Goal: Transaction & Acquisition: Purchase product/service

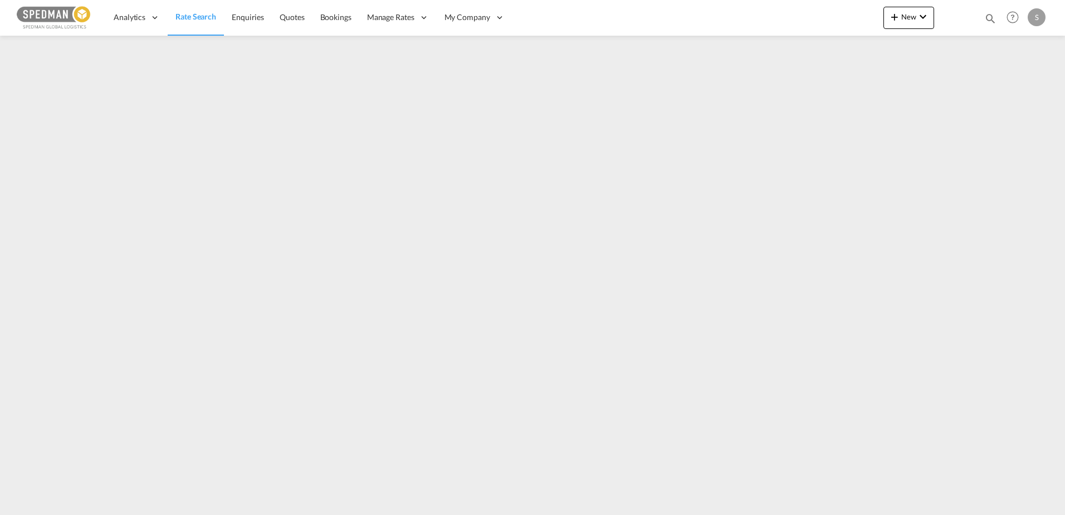
click at [194, 21] on span "Rate Search" at bounding box center [196, 16] width 41 height 9
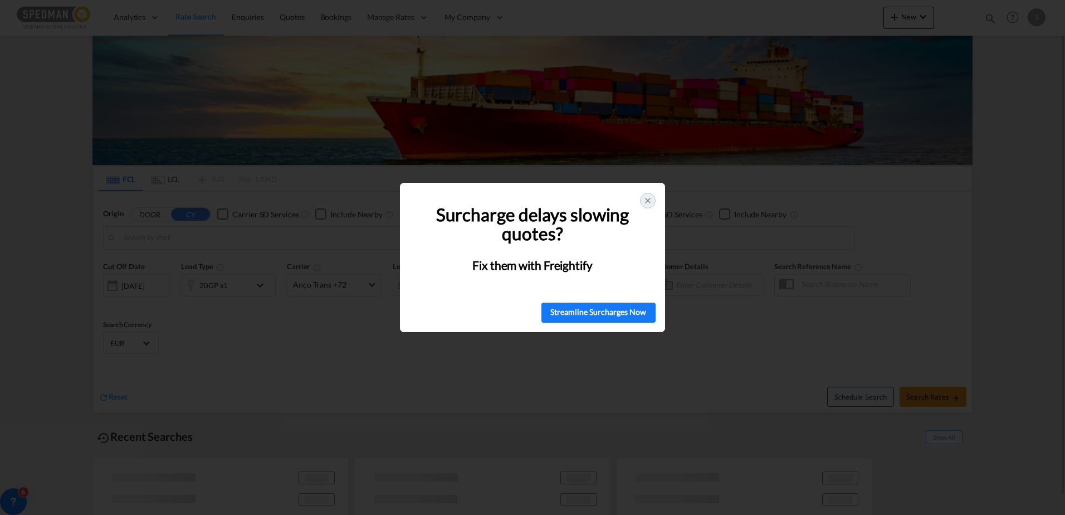
type input "[GEOGRAPHIC_DATA], NOOSL"
type input "Mersin, TRMER"
click at [648, 201] on icon at bounding box center [648, 200] width 4 height 4
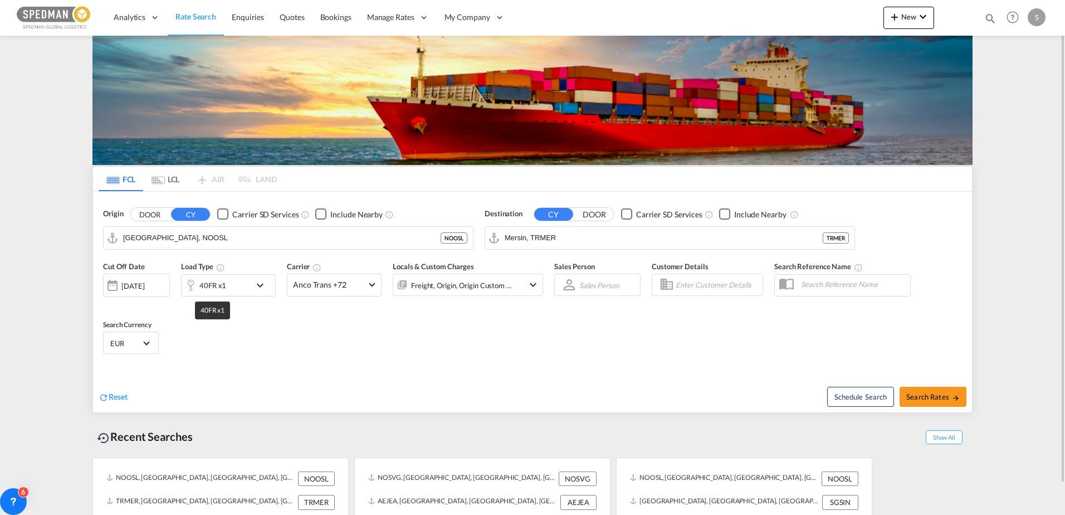
click at [218, 290] on div "40FR x1" at bounding box center [212, 285] width 27 height 16
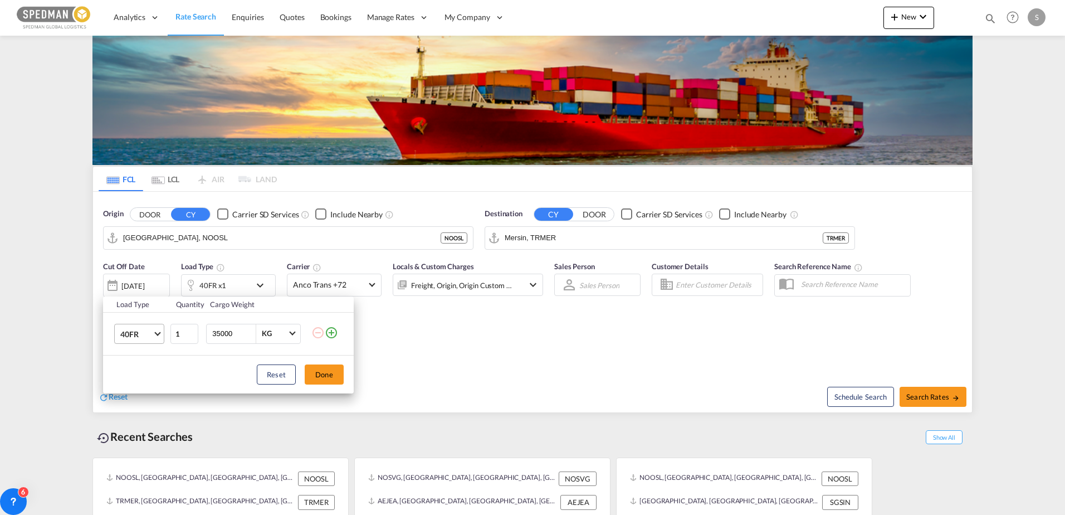
click at [157, 334] on span "Choose: \a40FR" at bounding box center [157, 332] width 6 height 6
click at [152, 292] on md-option "40HC" at bounding box center [149, 287] width 76 height 27
drag, startPoint x: 235, startPoint y: 334, endPoint x: 183, endPoint y: 330, distance: 51.4
click at [183, 330] on tr "40HC 1 35000 KG KG" at bounding box center [228, 333] width 251 height 43
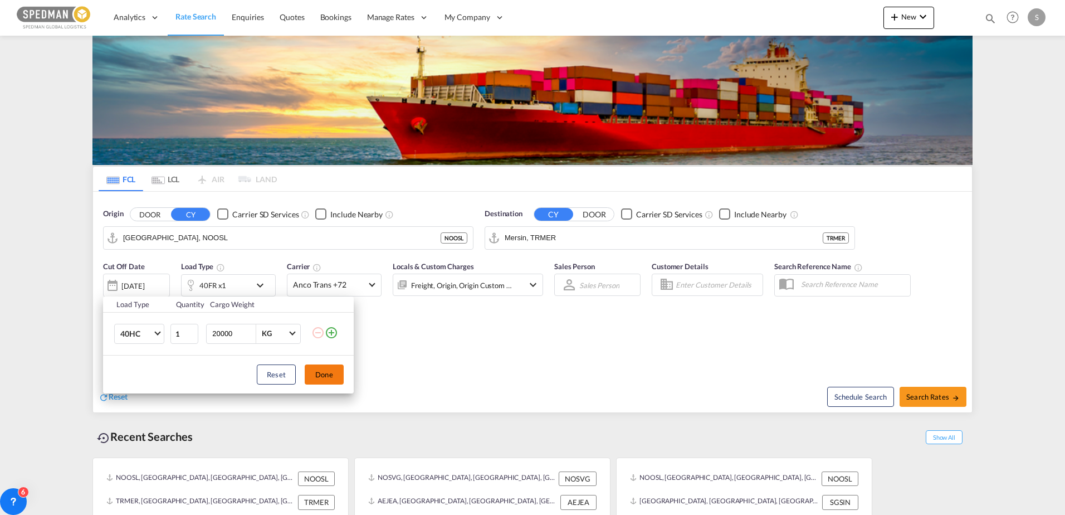
type input "20000"
click at [328, 367] on button "Done" at bounding box center [324, 374] width 39 height 20
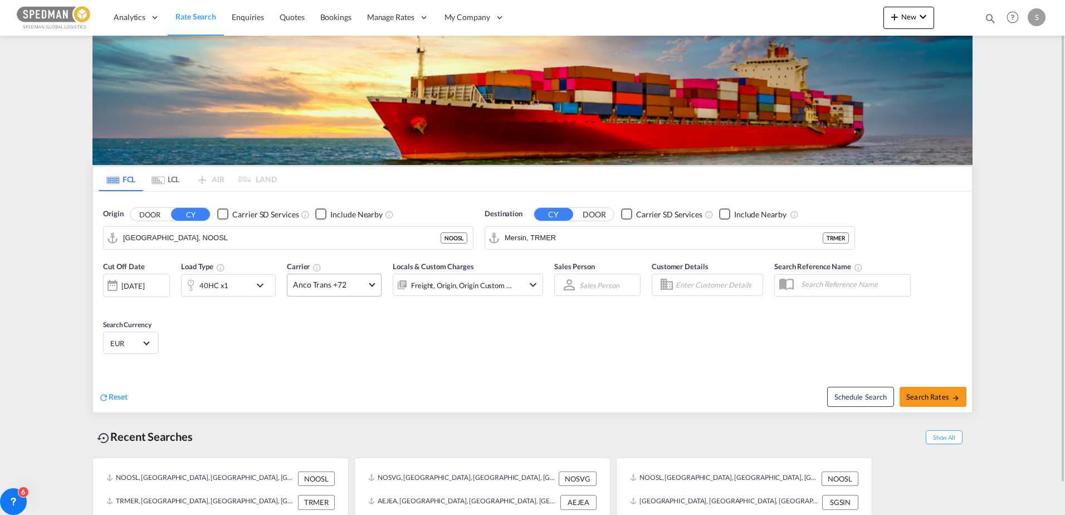
click at [320, 282] on span "Anco Trans +72" at bounding box center [329, 284] width 72 height 11
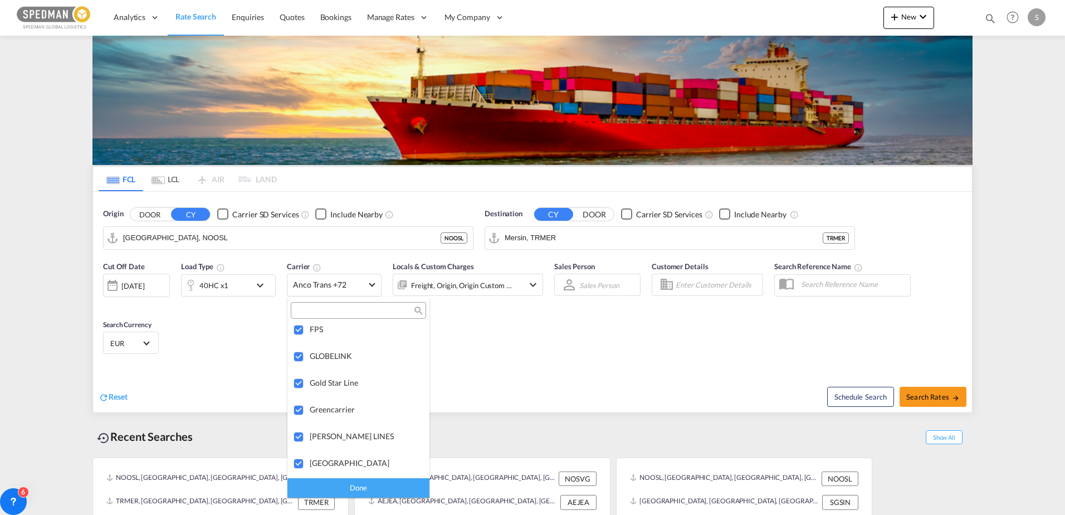
scroll to position [1523, 0]
click at [925, 397] on md-backdrop at bounding box center [532, 257] width 1065 height 515
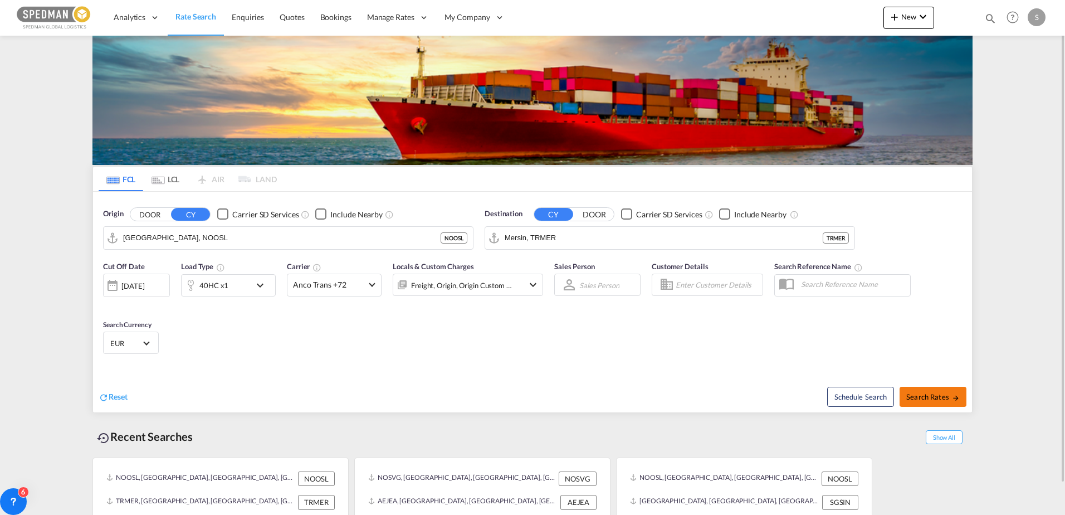
click at [923, 393] on span "Search Rates" at bounding box center [933, 396] width 53 height 9
type input "NOOSL to TRMER / [DATE]"
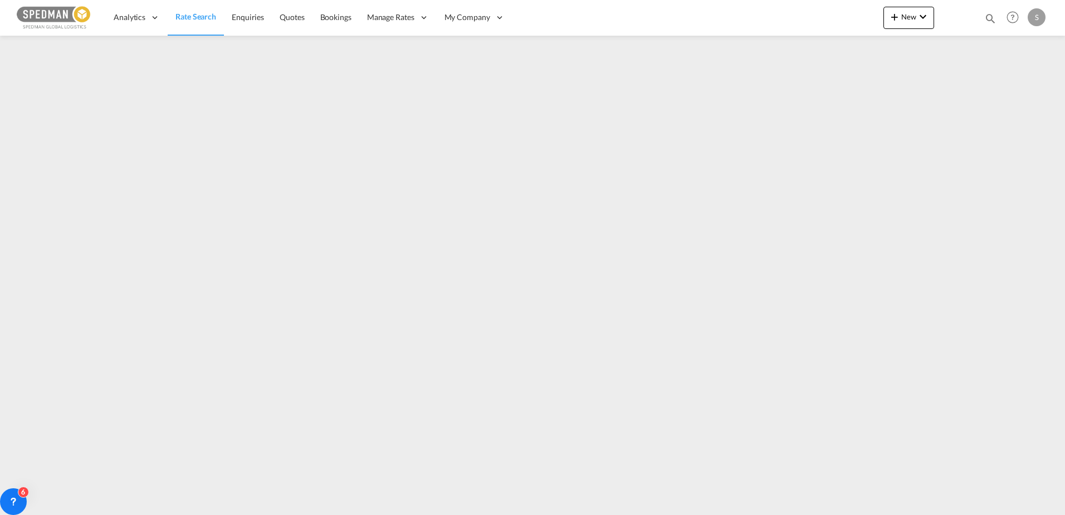
click at [185, 14] on span "Rate Search" at bounding box center [196, 16] width 41 height 9
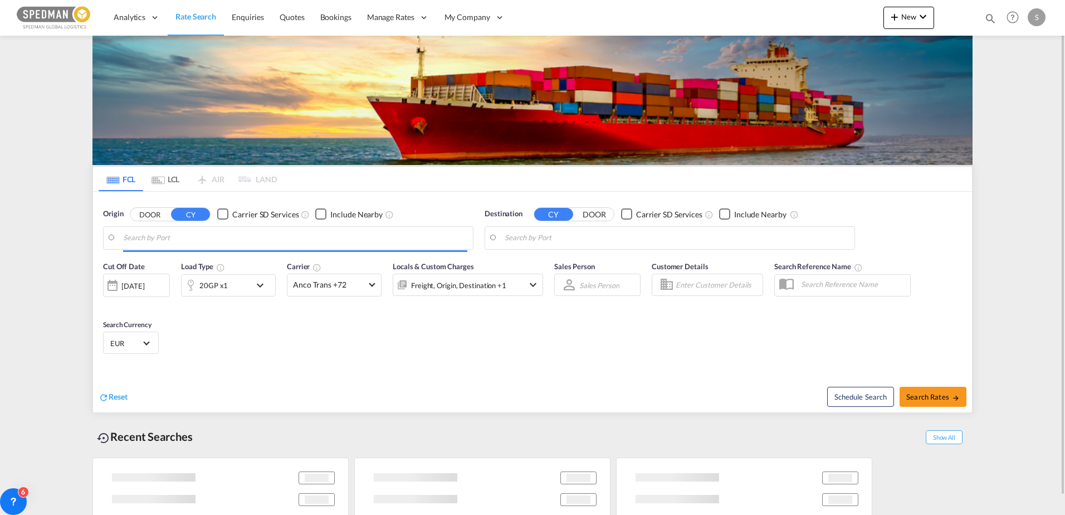
type input "[GEOGRAPHIC_DATA], NOOSL"
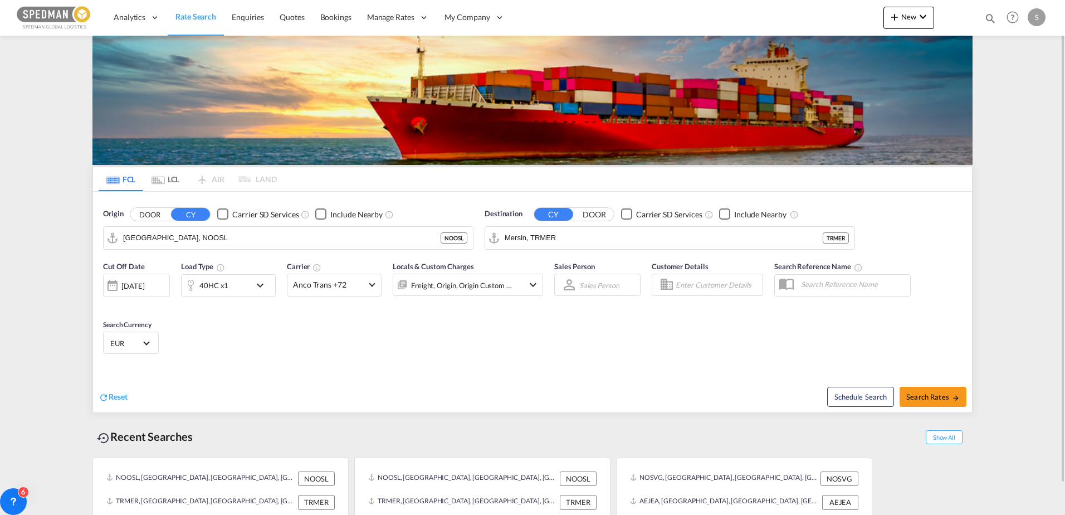
click at [231, 282] on div "40HC x1" at bounding box center [216, 285] width 69 height 22
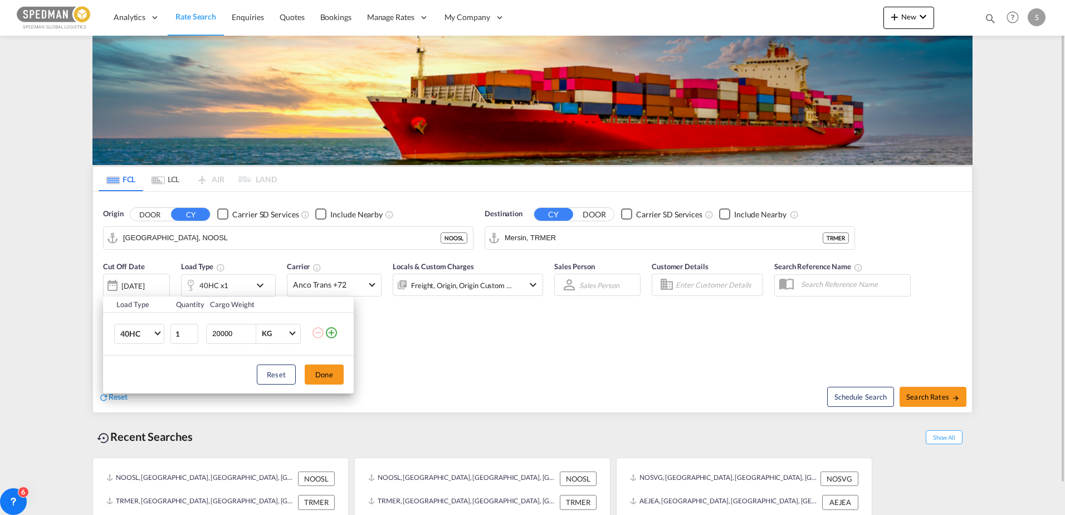
click at [231, 282] on div "Load Type Quantity Cargo Weight 40HC 20GP 40GP 40HC 45HC 20RE 40RE 40HR 20OT 40…" at bounding box center [532, 257] width 1065 height 515
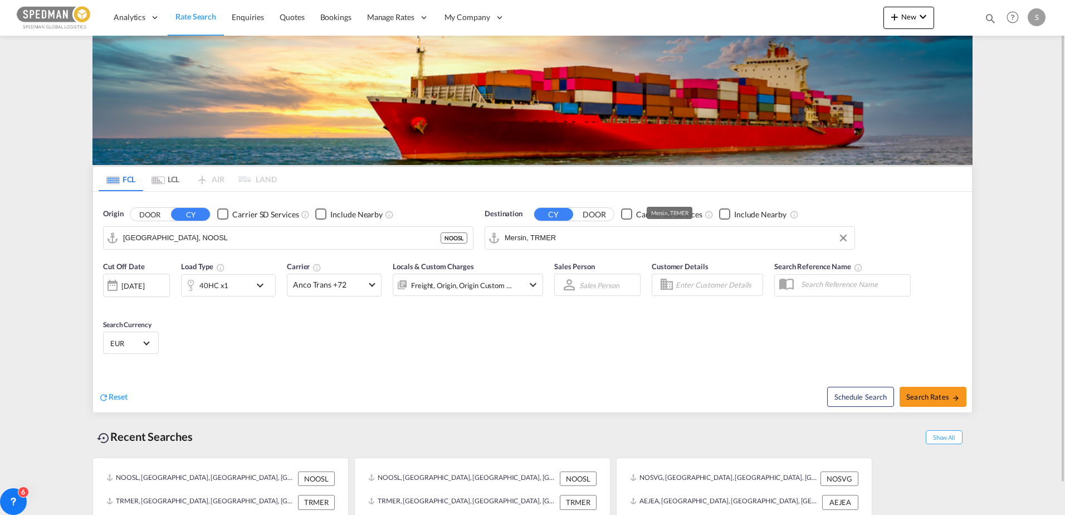
click at [563, 239] on input "Mersin, TRMER" at bounding box center [677, 238] width 344 height 17
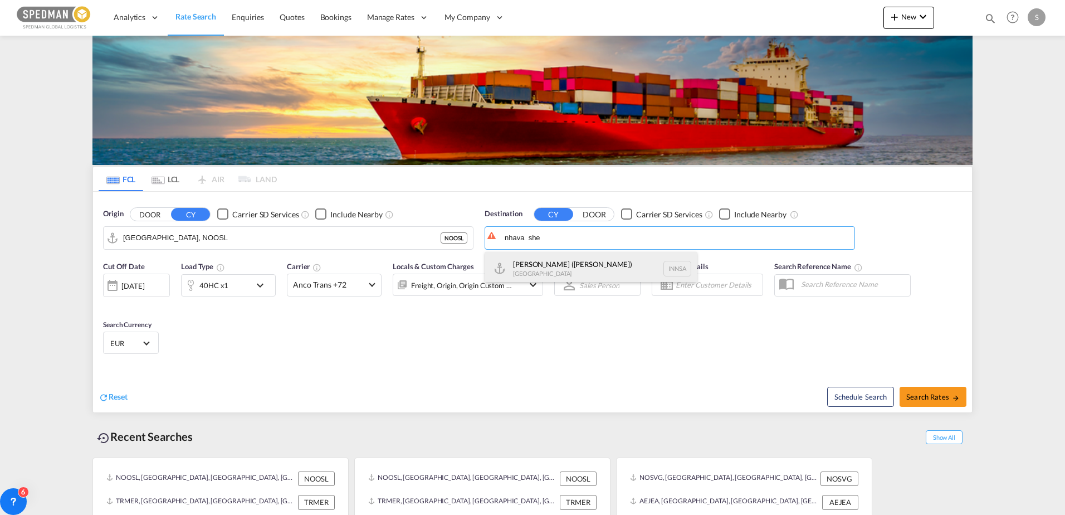
click at [584, 265] on div "[PERSON_NAME] ([GEOGRAPHIC_DATA]) [GEOGRAPHIC_DATA] [GEOGRAPHIC_DATA]" at bounding box center [591, 268] width 212 height 33
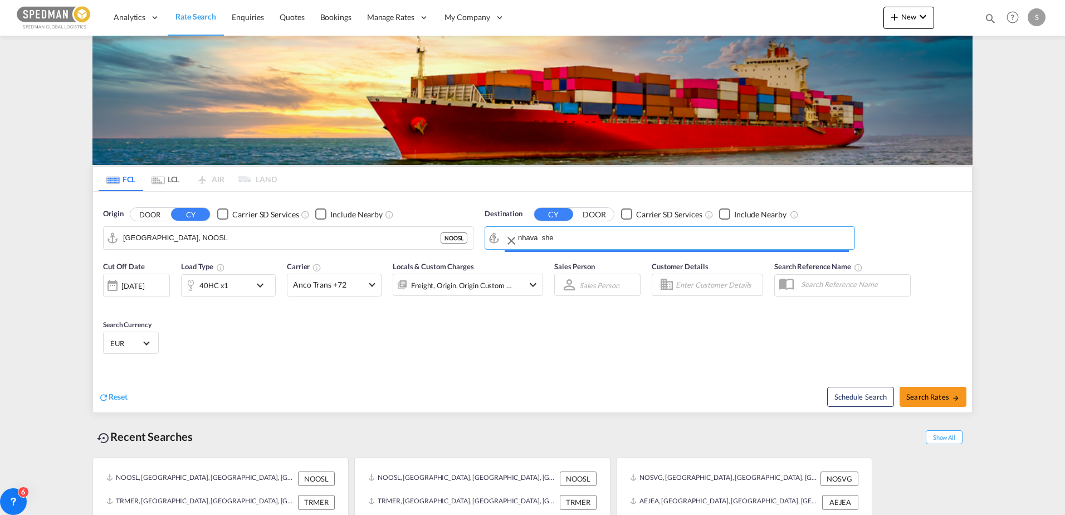
type input "[PERSON_NAME] ([PERSON_NAME]), [GEOGRAPHIC_DATA]"
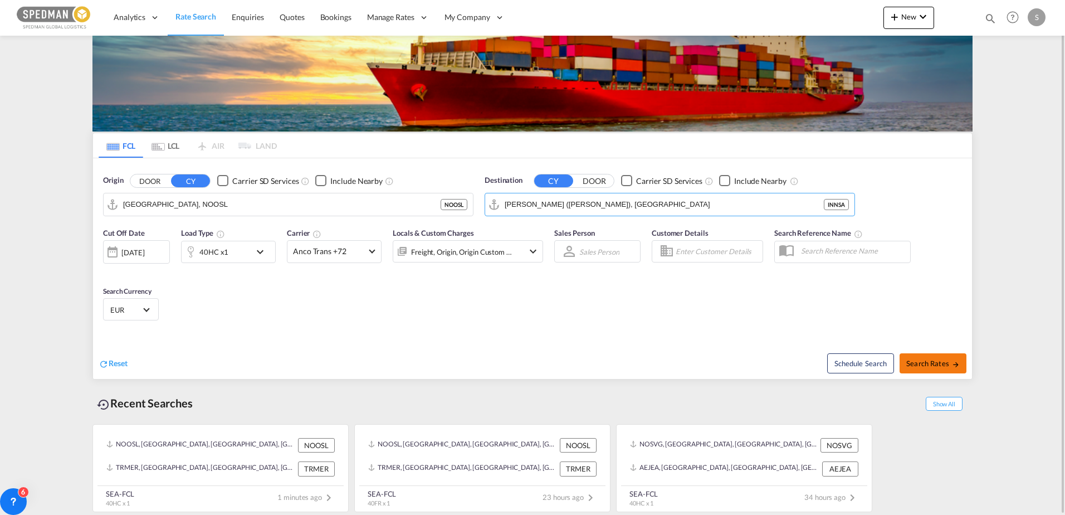
click at [937, 359] on span "Search Rates" at bounding box center [933, 363] width 53 height 9
type input "NOOSL to INNSA / [DATE]"
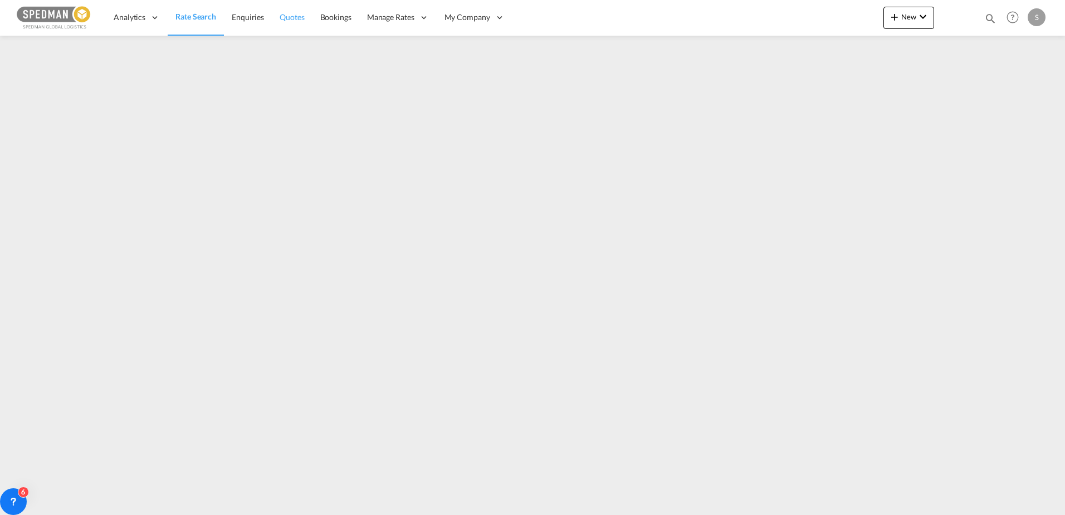
click at [300, 18] on span "Quotes" at bounding box center [292, 16] width 25 height 9
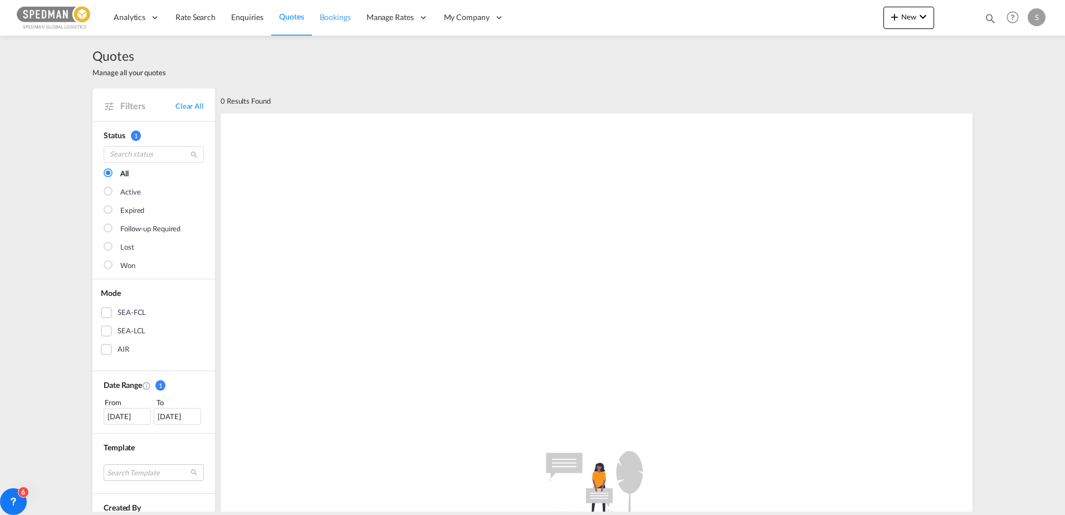
click at [335, 20] on span "Bookings" at bounding box center [335, 16] width 31 height 9
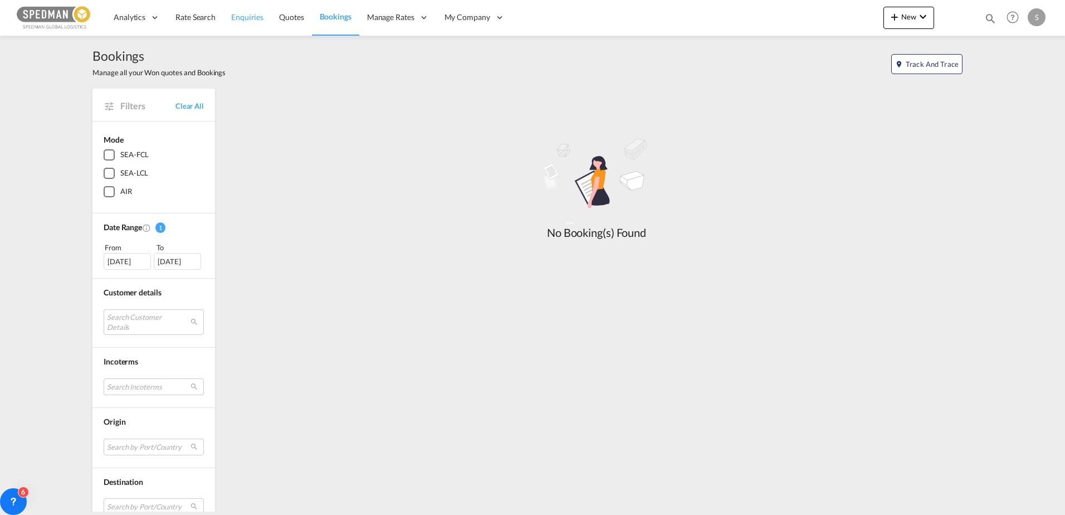
click at [249, 20] on span "Enquiries" at bounding box center [247, 16] width 32 height 9
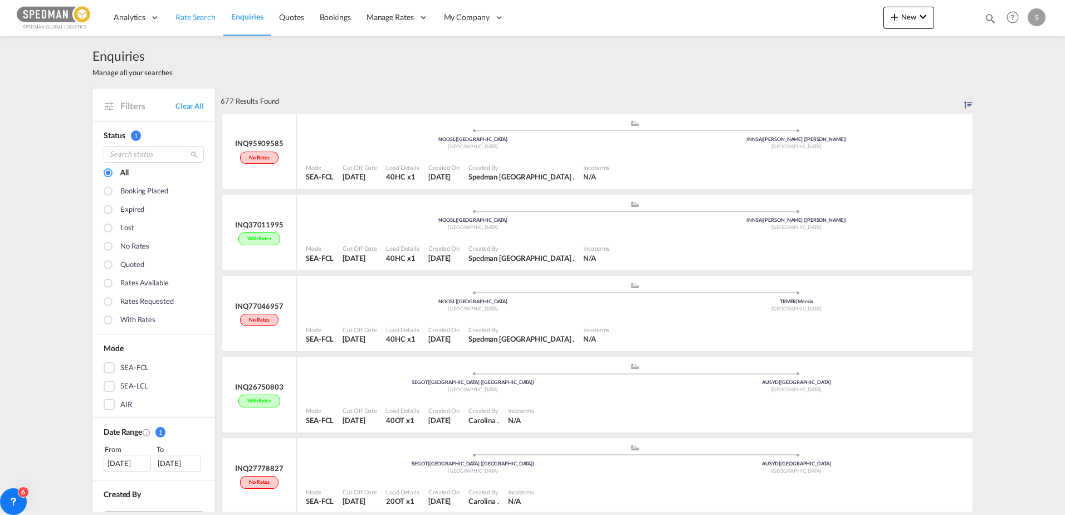
click at [185, 15] on span "Rate Search" at bounding box center [196, 16] width 40 height 9
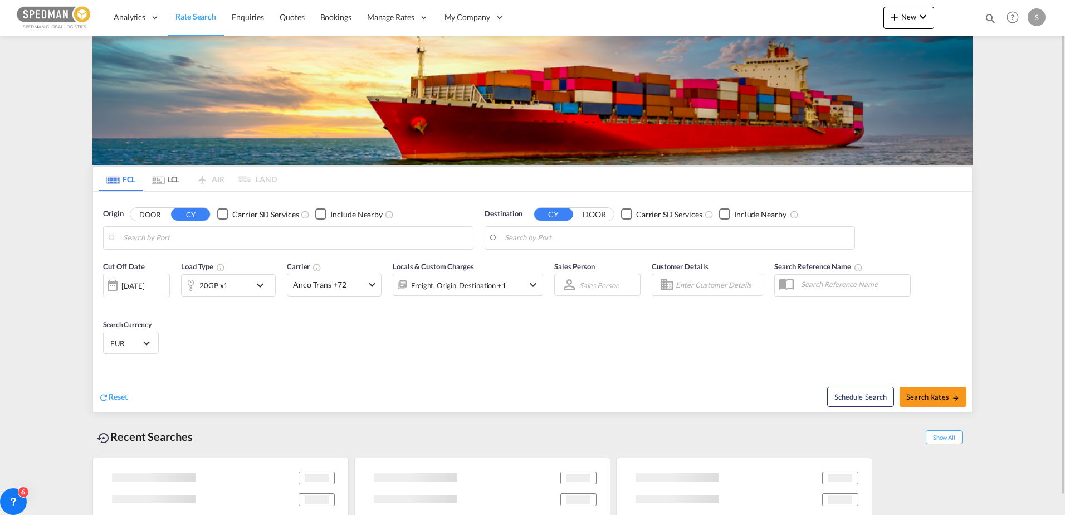
type input "[GEOGRAPHIC_DATA], NOOSL"
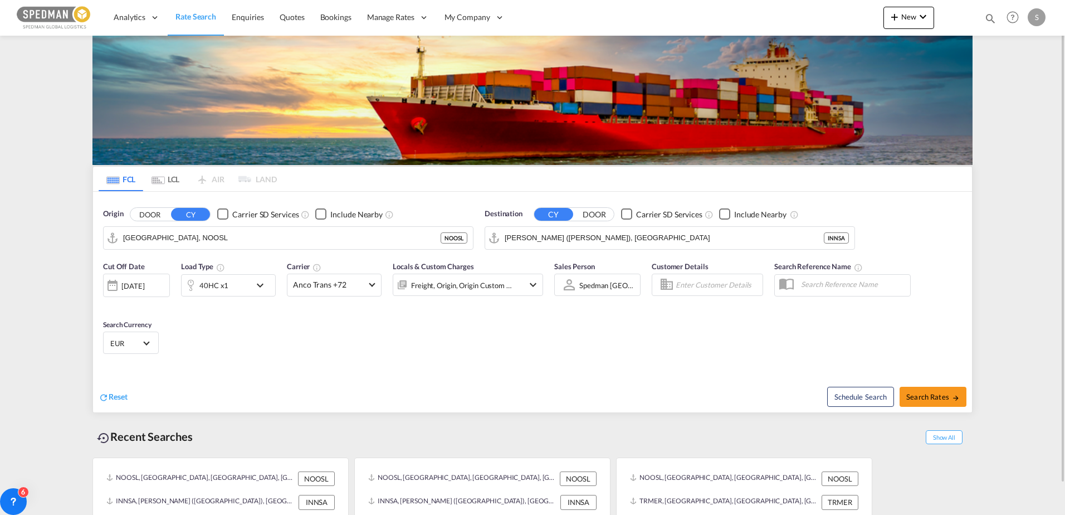
click at [198, 13] on span "Rate Search" at bounding box center [196, 16] width 41 height 9
click at [202, 18] on span "Rate Search" at bounding box center [196, 16] width 41 height 9
click at [627, 243] on input "[PERSON_NAME] ([PERSON_NAME]), [GEOGRAPHIC_DATA]" at bounding box center [677, 238] width 344 height 17
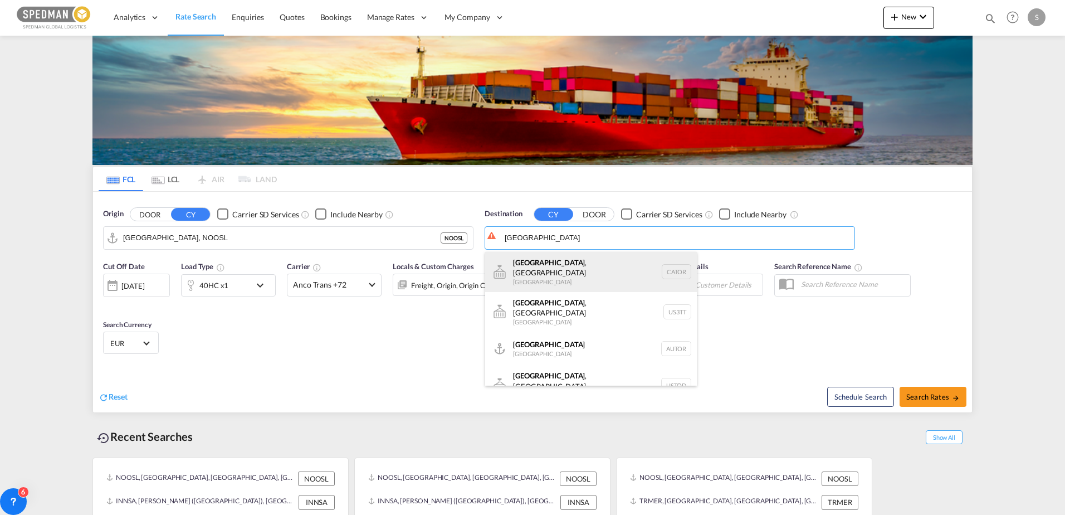
click at [557, 270] on div "[GEOGRAPHIC_DATA] , ON [GEOGRAPHIC_DATA] CATOR" at bounding box center [591, 272] width 212 height 40
type input "[GEOGRAPHIC_DATA], [GEOGRAPHIC_DATA], CATOR"
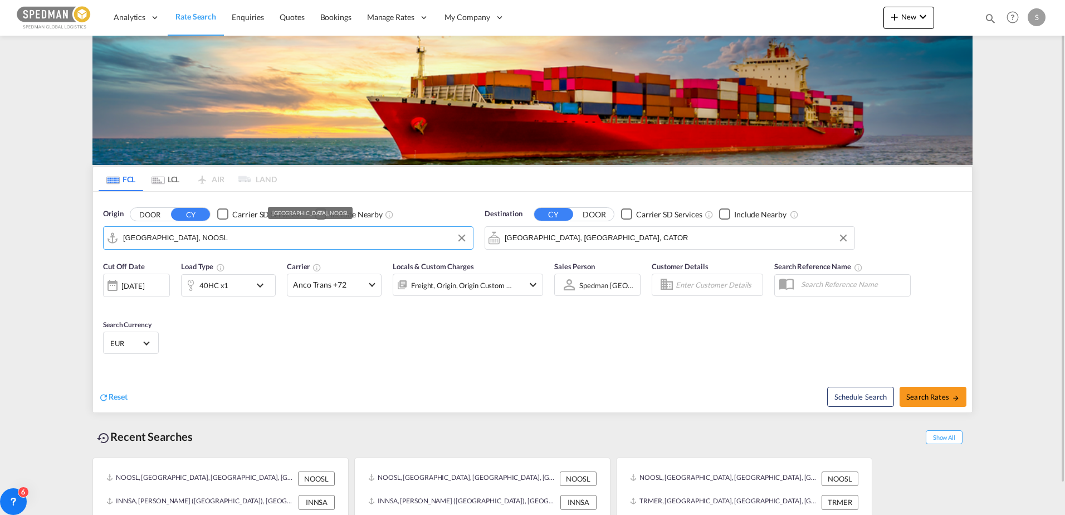
click at [220, 241] on input "[GEOGRAPHIC_DATA], NOOSL" at bounding box center [295, 238] width 344 height 17
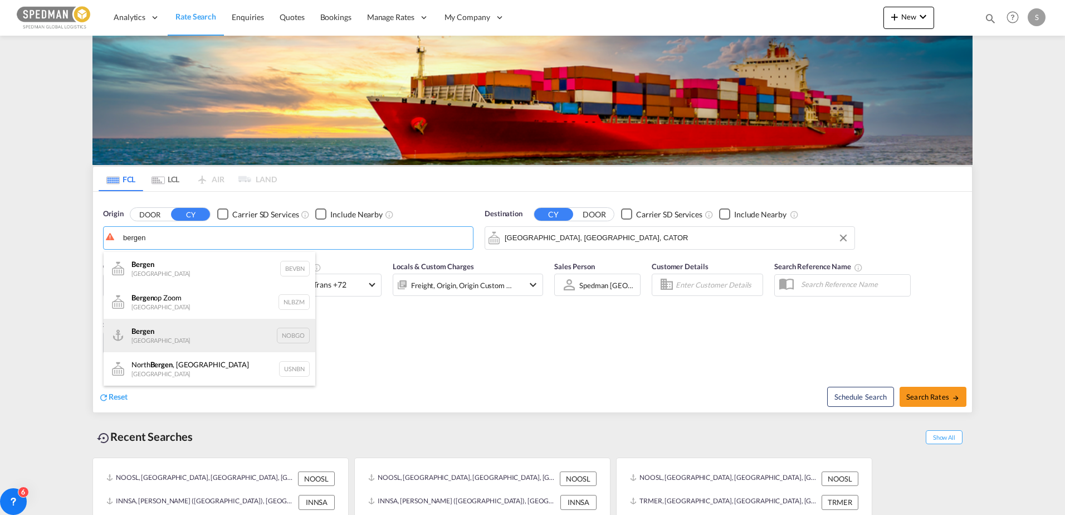
click at [181, 332] on div "Bergen [GEOGRAPHIC_DATA] NOBGO" at bounding box center [210, 335] width 212 height 33
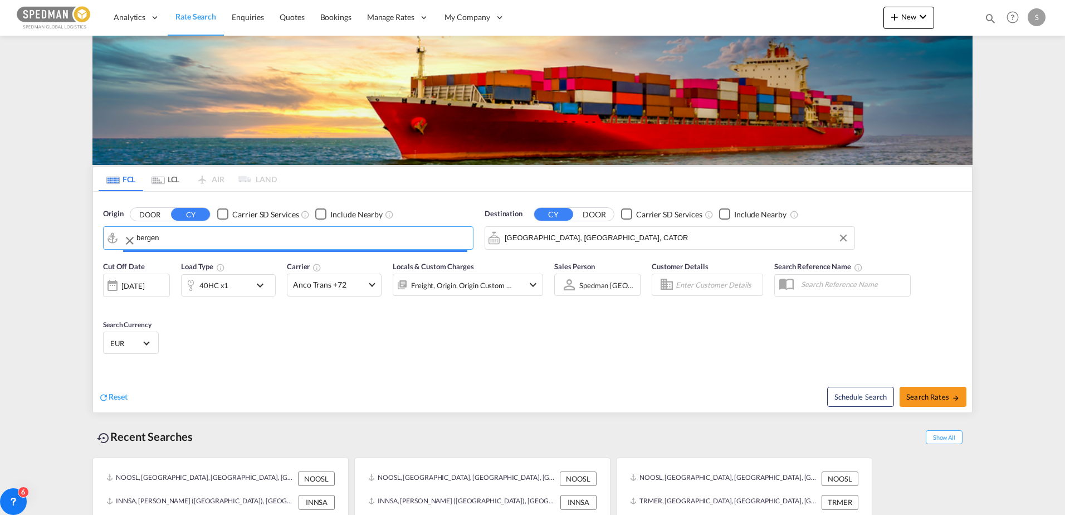
type input "Bergen, NOBGO"
click at [933, 395] on span "Search Rates" at bounding box center [933, 396] width 53 height 9
type input "NOBGO to CATOR / [DATE]"
